Goal: Navigation & Orientation: Find specific page/section

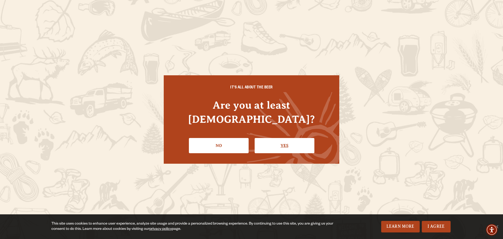
click at [288, 141] on link "Yes" at bounding box center [284, 145] width 60 height 15
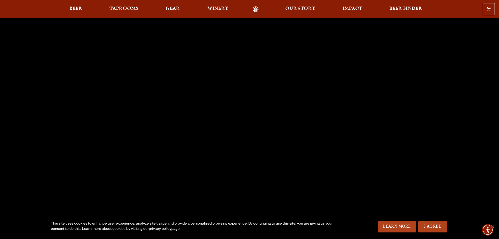
scroll to position [26, 0]
click at [345, 9] on span "Impact" at bounding box center [351, 9] width 19 height 4
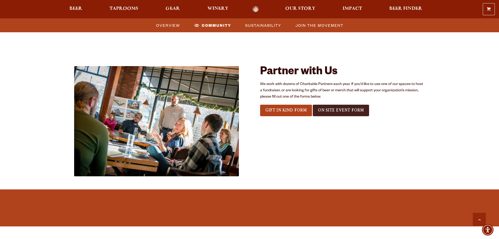
scroll to position [550, 0]
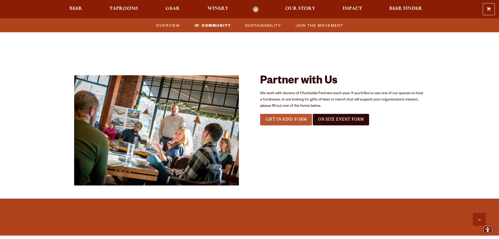
click at [301, 121] on span "Gift In Kind Form" at bounding box center [286, 119] width 42 height 5
click at [328, 122] on link "On Site Event Form" at bounding box center [341, 120] width 56 height 12
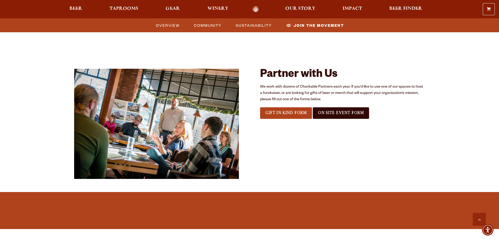
scroll to position [552, 0]
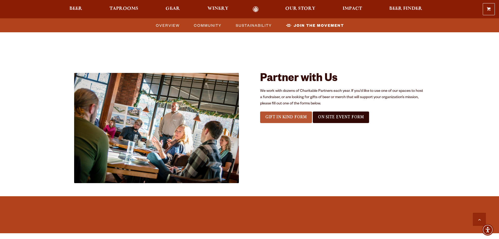
click at [274, 121] on link "Gift In Kind Form" at bounding box center [286, 117] width 52 height 12
drag, startPoint x: 283, startPoint y: 181, endPoint x: 296, endPoint y: 162, distance: 23.2
click at [207, 23] on span "Community" at bounding box center [208, 25] width 28 height 8
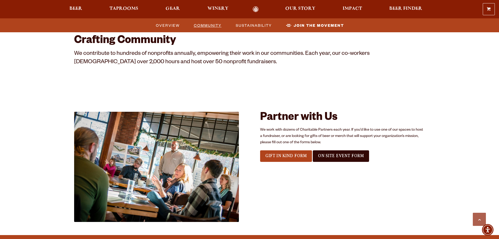
scroll to position [513, 0]
click at [313, 8] on span "Our Story" at bounding box center [300, 9] width 30 height 4
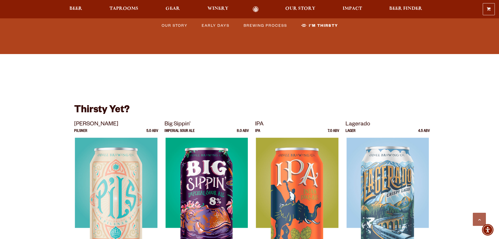
scroll to position [1231, 0]
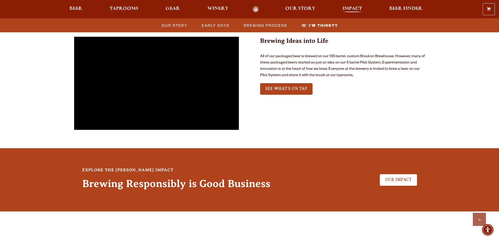
click at [352, 8] on span "Impact" at bounding box center [351, 9] width 19 height 4
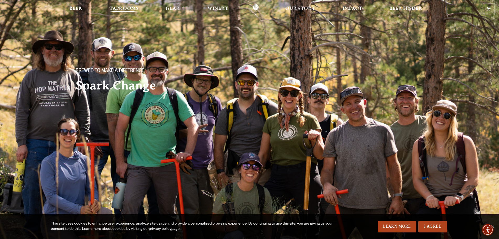
click at [137, 8] on span "Taprooms" at bounding box center [123, 9] width 29 height 4
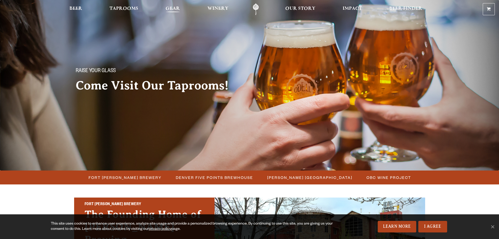
click at [179, 10] on span "Gear" at bounding box center [172, 9] width 14 height 4
click at [66, 6] on link "Beer" at bounding box center [76, 9] width 20 height 12
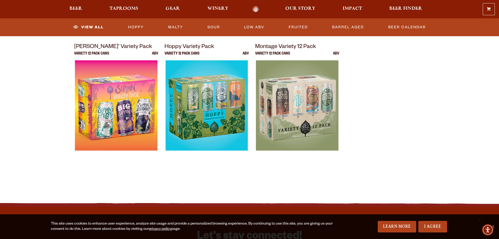
scroll to position [1100, 0]
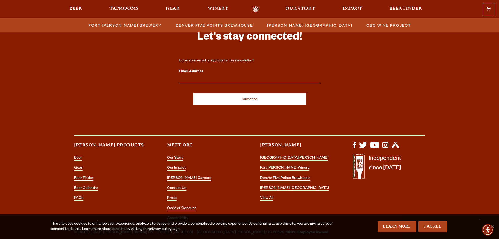
scroll to position [574, 0]
